Goal: Task Accomplishment & Management: Complete application form

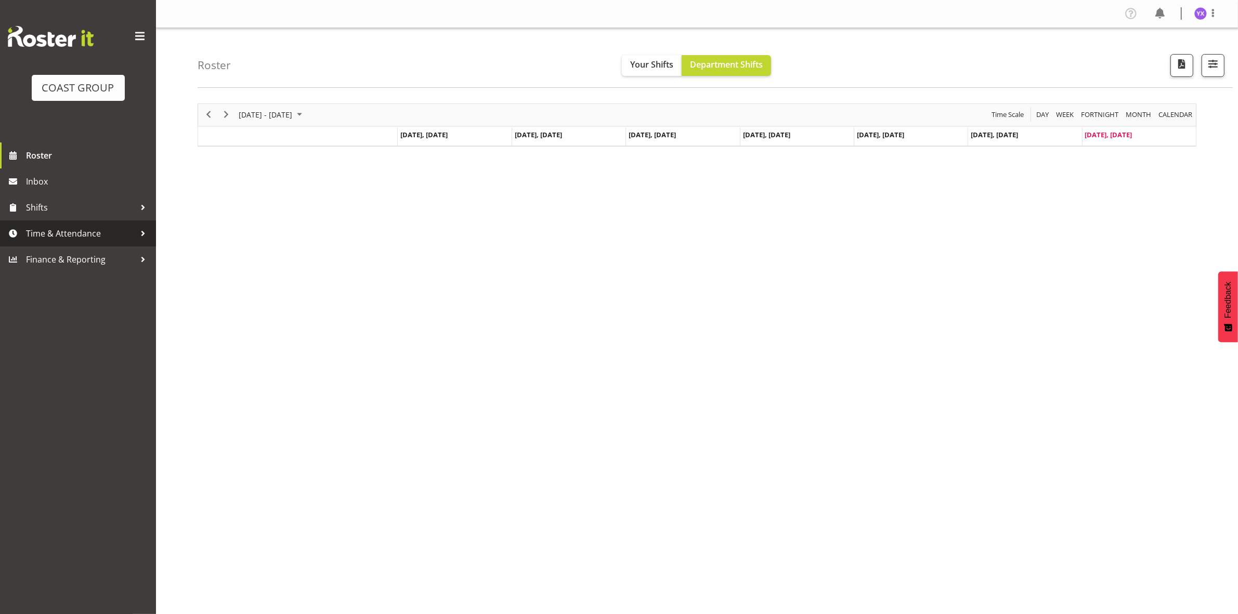
click at [131, 243] on link "Time & Attendance" at bounding box center [78, 233] width 156 height 26
click at [119, 234] on span "Time & Attendance" at bounding box center [80, 234] width 109 height 16
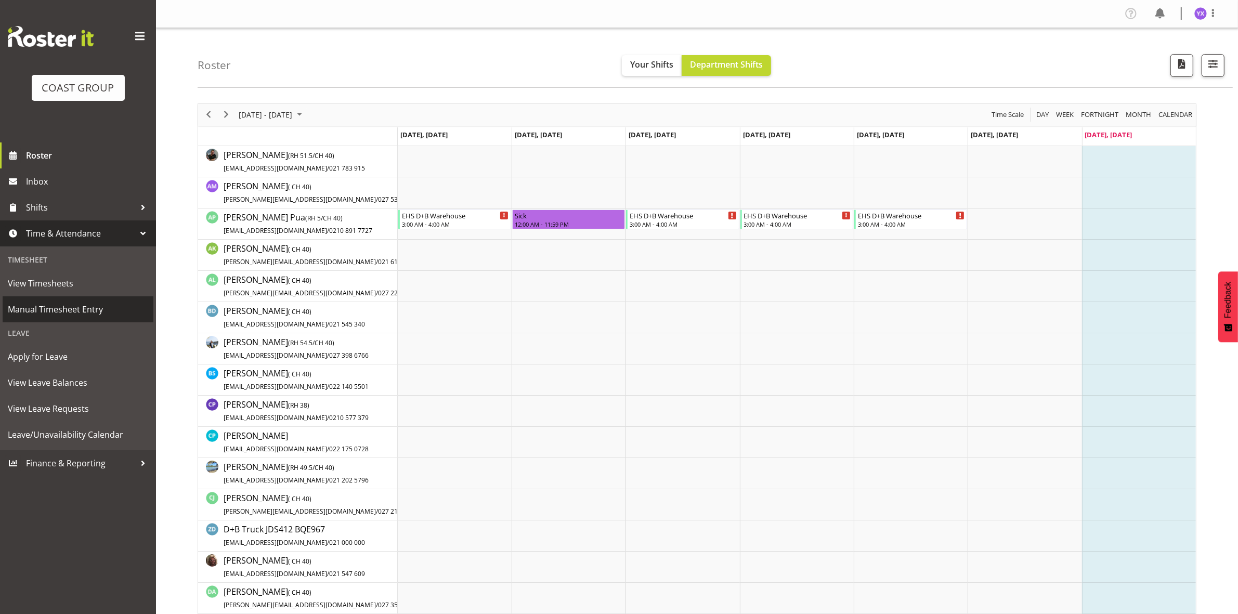
click at [92, 306] on span "Manual Timesheet Entry" at bounding box center [78, 310] width 140 height 16
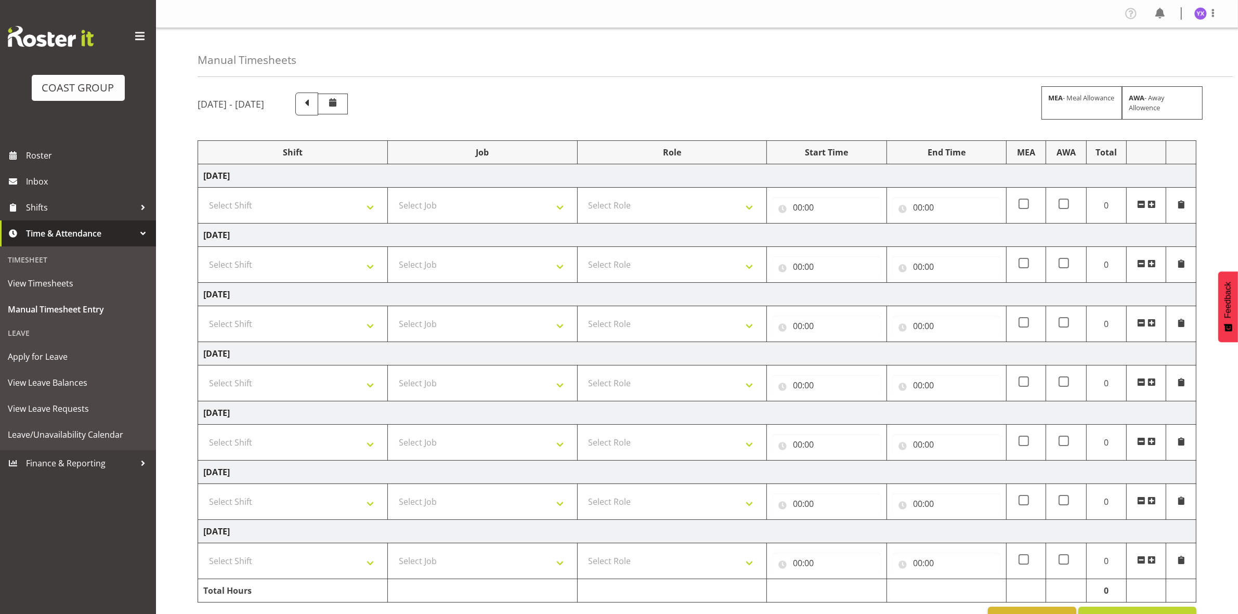
scroll to position [35, 0]
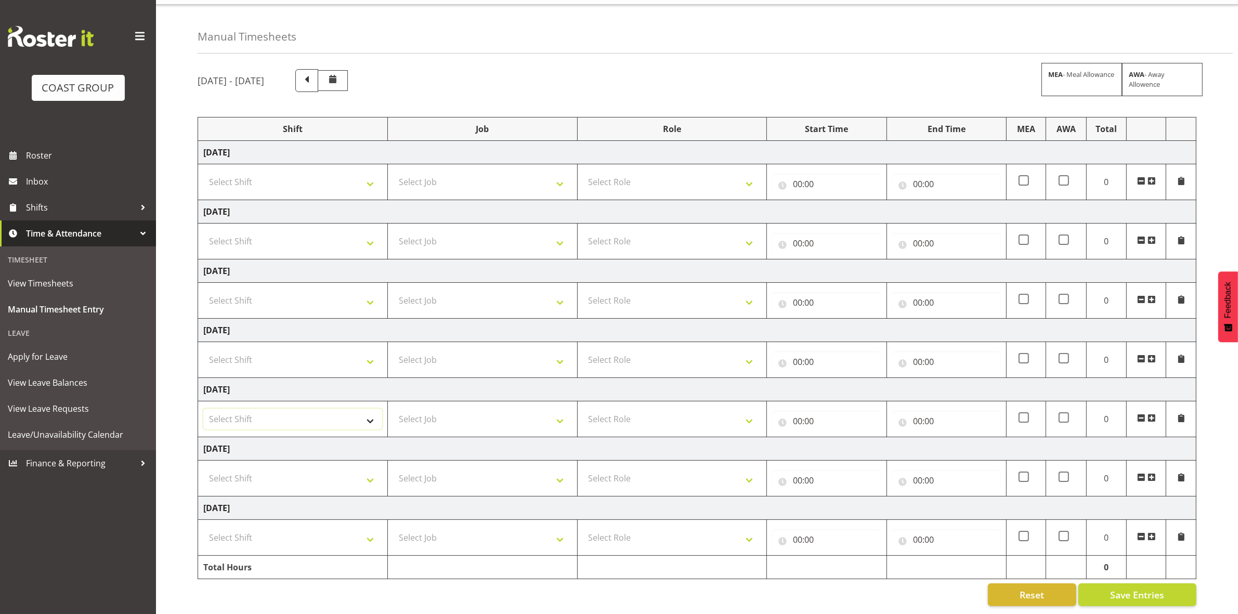
click at [334, 409] on select "Select Shift D+B @ HiNZ D+B Build D+B Build NZACA D+B Build Tech Day OCT 24 D+B…" at bounding box center [292, 419] width 179 height 21
select select "1321"
click at [203, 409] on select "Select Shift D+B @ HiNZ D+B Build D+B Build NZACA D+B Build Tech Day OCT 24 D+B…" at bounding box center [292, 419] width 179 height 21
click at [417, 413] on select "Select Job 1 Carlton Events 1 Carlton Hamilton 1 Carlton Wellington 1 EHS WAREH…" at bounding box center [482, 419] width 179 height 21
select select "9134"
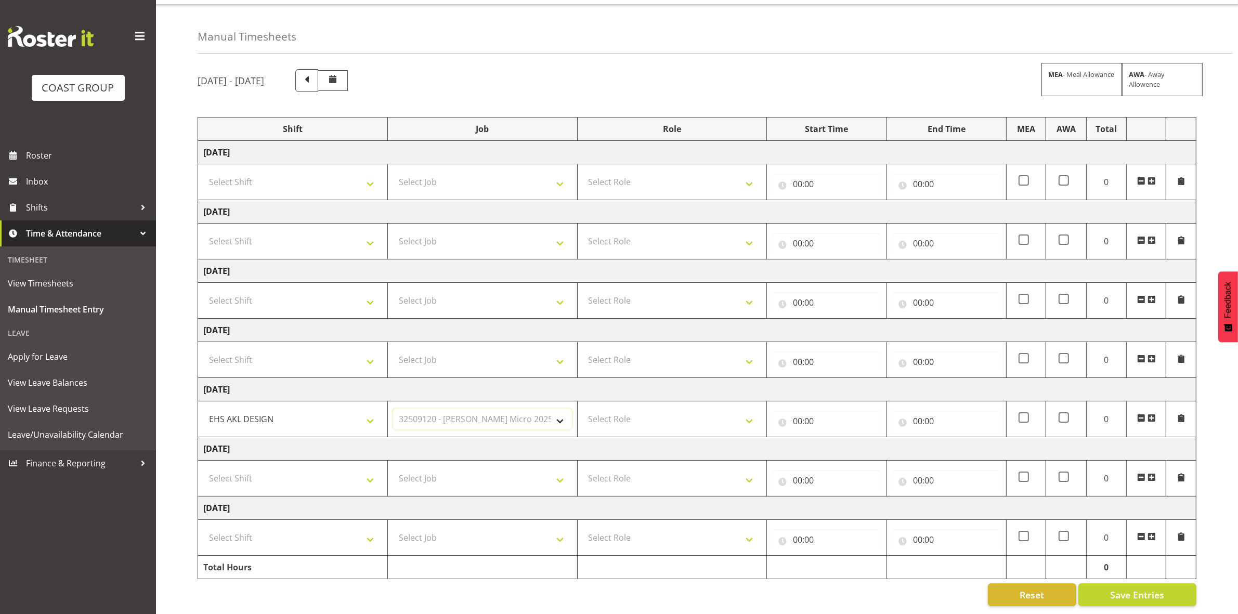
click at [393, 409] on select "Select Job 1 Carlton Events 1 Carlton Hamilton 1 Carlton Wellington 1 EHS WAREH…" at bounding box center [482, 419] width 179 height 21
click at [601, 409] on select "Select Role DESIGNER Designer" at bounding box center [672, 419] width 179 height 21
select select "215"
click at [583, 409] on select "Select Role DESIGNER Designer" at bounding box center [672, 419] width 179 height 21
click at [802, 412] on input "00:00" at bounding box center [826, 421] width 109 height 21
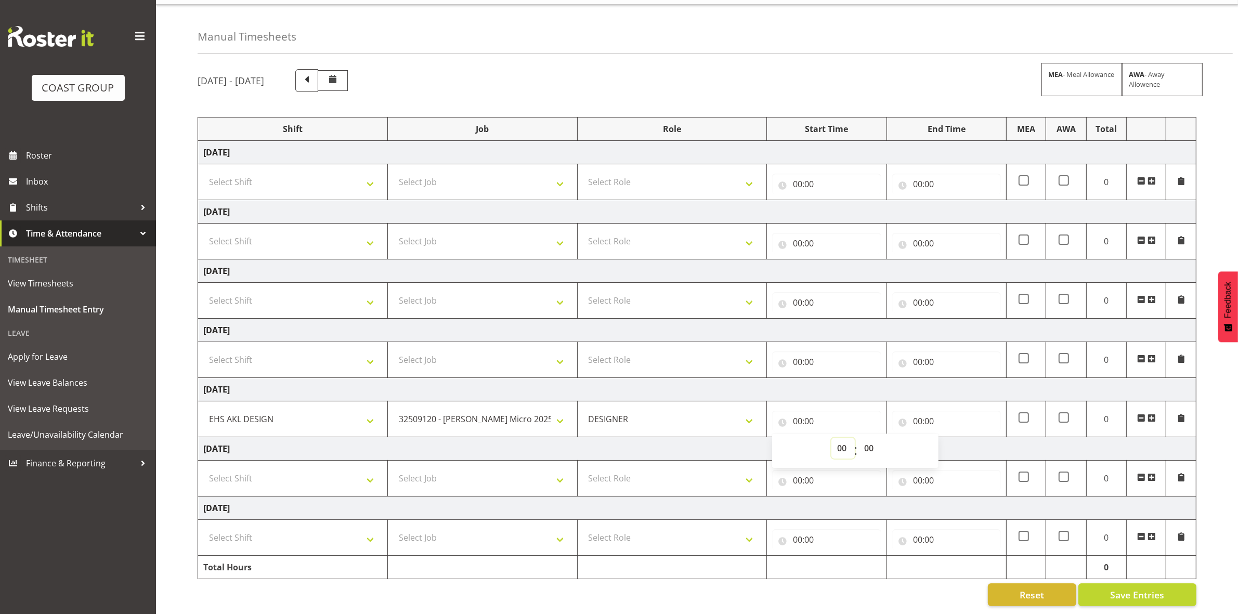
click at [846, 438] on select "00 01 02 03 04 05 06 07 08 09 10 11 12 13 14 15 16 17 18 19 20 21 22 23" at bounding box center [843, 448] width 23 height 21
select select "14"
click at [832, 438] on select "00 01 02 03 04 05 06 07 08 09 10 11 12 13 14 15 16 17 18 19 20 21 22 23" at bounding box center [843, 448] width 23 height 21
type input "14:00"
click at [920, 411] on input "00:00" at bounding box center [946, 421] width 109 height 21
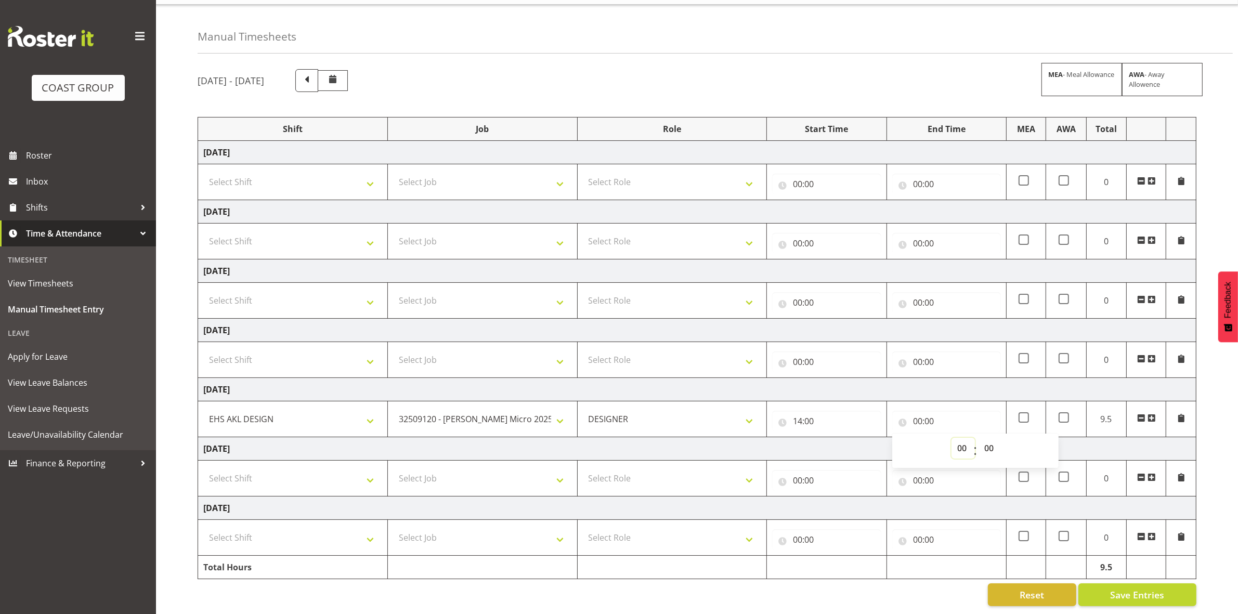
click at [966, 440] on select "00 01 02 03 04 05 06 07 08 09 10 11 12 13 14 15 16 17 18 19 20 21 22 23" at bounding box center [963, 448] width 23 height 21
select select "18"
click at [952, 438] on select "00 01 02 03 04 05 06 07 08 09 10 11 12 13 14 15 16 17 18 19 20 21 22 23" at bounding box center [963, 448] width 23 height 21
type input "18:00"
click at [922, 600] on div "August 20th - August 26th 2025 MEA - Meal Allowance AWA - Away Allowence Shift …" at bounding box center [718, 337] width 1041 height 553
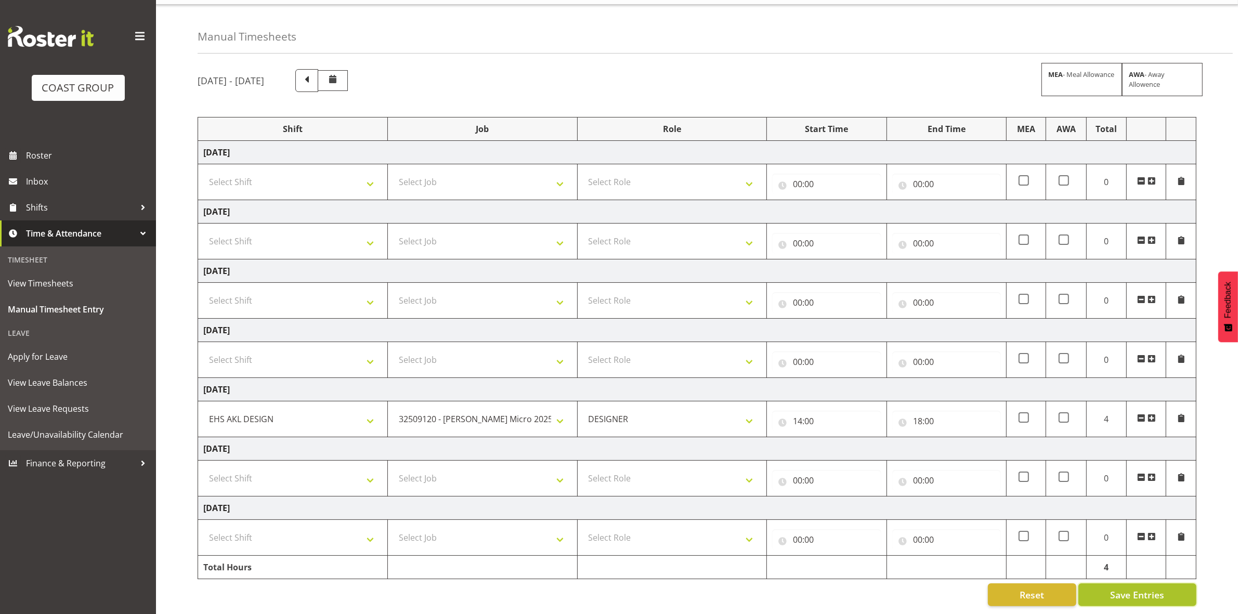
click at [1118, 588] on span "Save Entries" at bounding box center [1137, 595] width 54 height 14
